Goal: Task Accomplishment & Management: Use online tool/utility

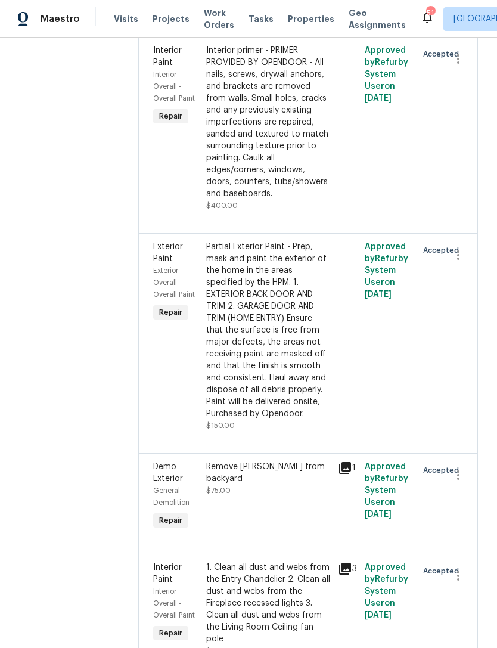
scroll to position [1426, 0]
click at [261, 385] on div "Partial Exterior Paint - Prep, mask and paint the exterior of the home in the a…" at bounding box center [268, 329] width 125 height 179
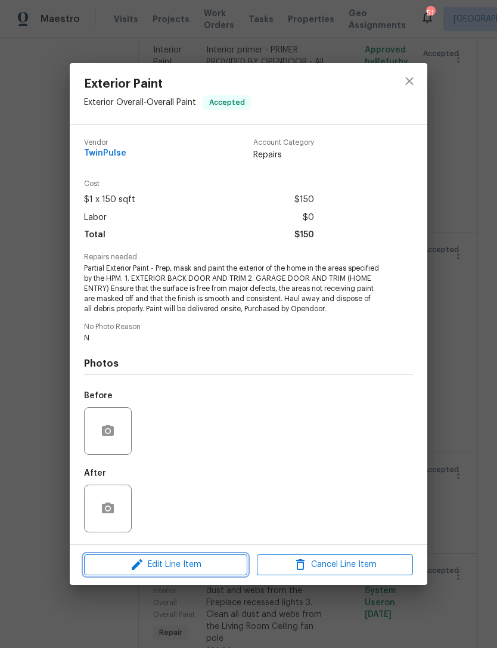
click at [200, 569] on span "Edit Line Item" at bounding box center [166, 565] width 156 height 15
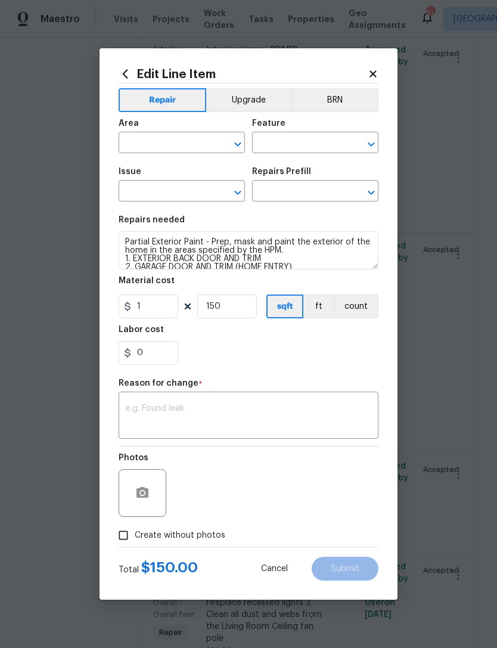
type input "Exterior Overall"
type input "Overall Paint"
type input "Exterior Paint"
type input "Partial Exterior Paint LABOR ONLY $1.04"
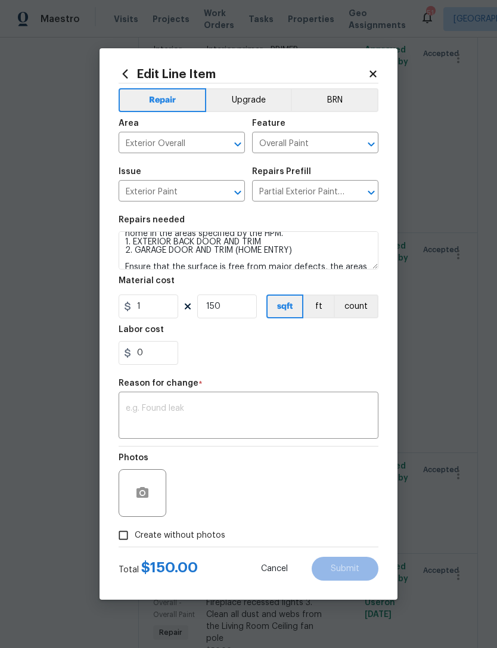
scroll to position [17, 0]
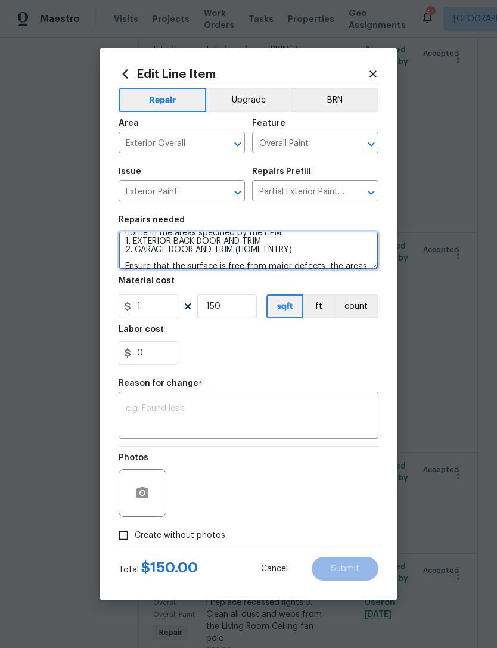
click at [316, 250] on textarea "Partial Exterior Paint - Prep, mask and paint the exterior of the home in the a…" at bounding box center [249, 250] width 260 height 38
type textarea "Partial Exterior Paint - Prep, mask and paint the exterior of the home in the a…"
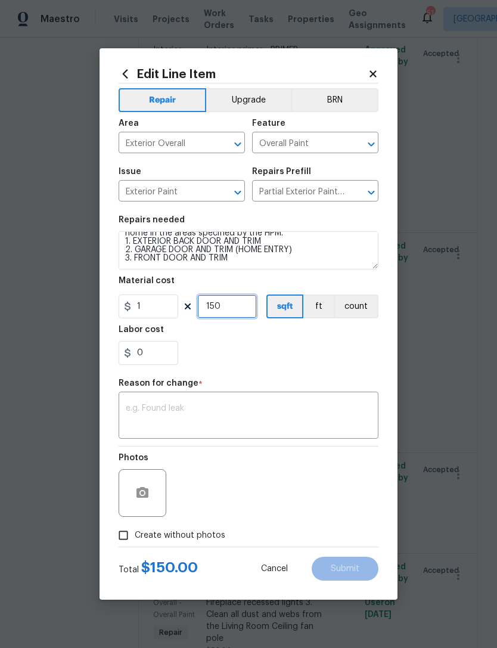
click at [228, 310] on input "150" at bounding box center [227, 307] width 60 height 24
click at [258, 354] on div "0" at bounding box center [249, 353] width 260 height 24
click at [233, 311] on input "227" at bounding box center [227, 307] width 60 height 24
type input "225"
click at [273, 356] on div "0" at bounding box center [249, 353] width 260 height 24
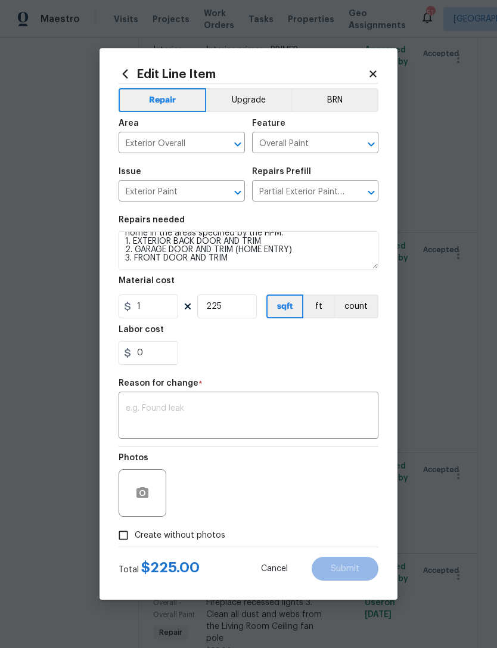
click at [219, 415] on textarea at bounding box center [249, 416] width 246 height 25
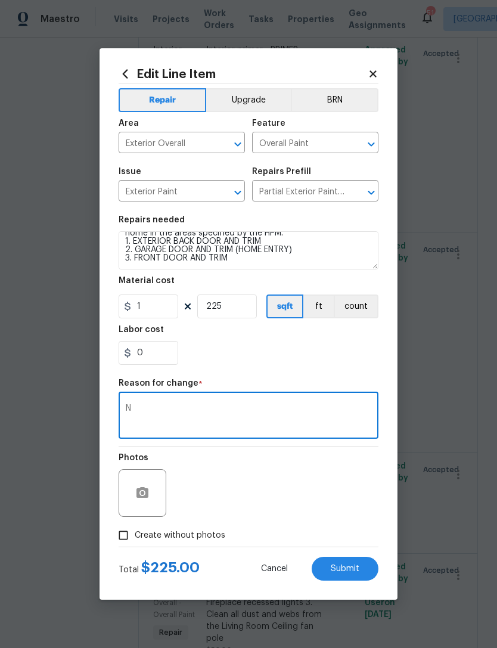
type textarea "N"
click at [252, 347] on div "0" at bounding box center [249, 353] width 260 height 24
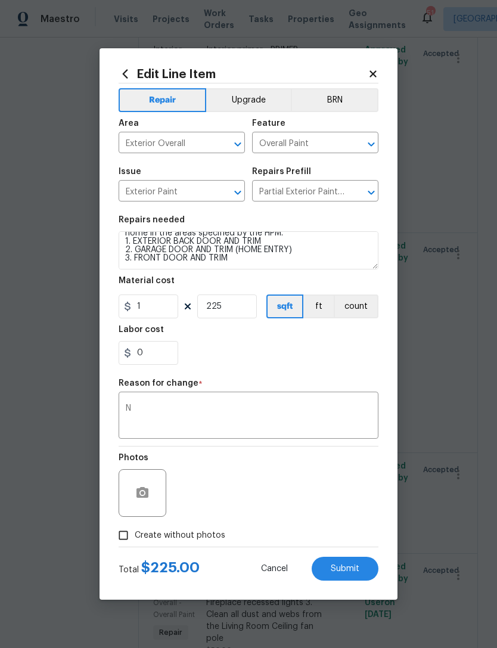
click at [354, 569] on span "Submit" at bounding box center [345, 569] width 29 height 9
type textarea "Partial Exterior Paint - Prep, mask and paint the exterior of the home in the a…"
type input "150"
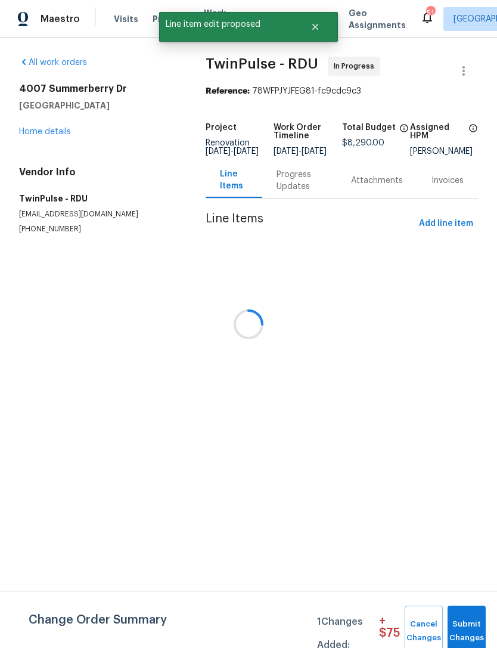
scroll to position [0, 0]
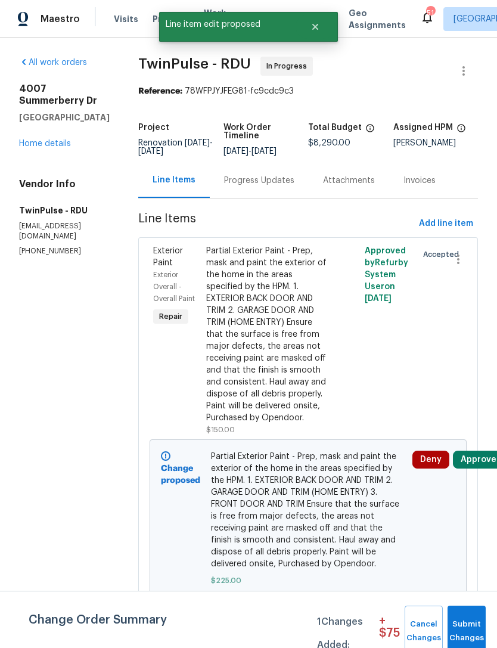
click at [475, 620] on span "Submit Changes" at bounding box center [467, 631] width 26 height 27
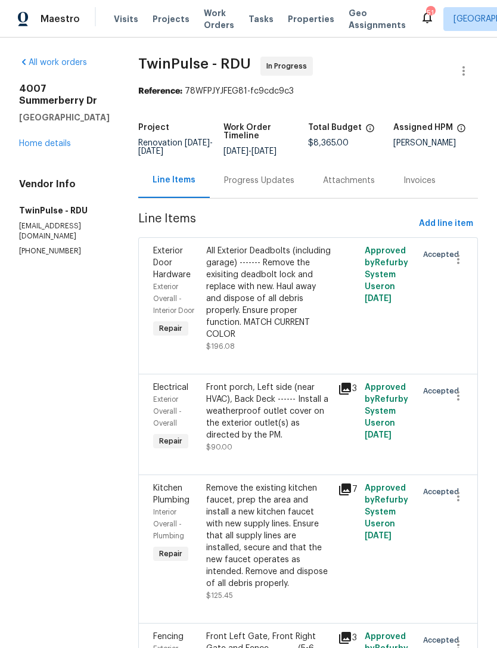
click at [47, 141] on div "[STREET_ADDRESS] Home details" at bounding box center [64, 116] width 91 height 67
click at [48, 148] on link "Home details" at bounding box center [45, 144] width 52 height 8
